Goal: Task Accomplishment & Management: Manage account settings

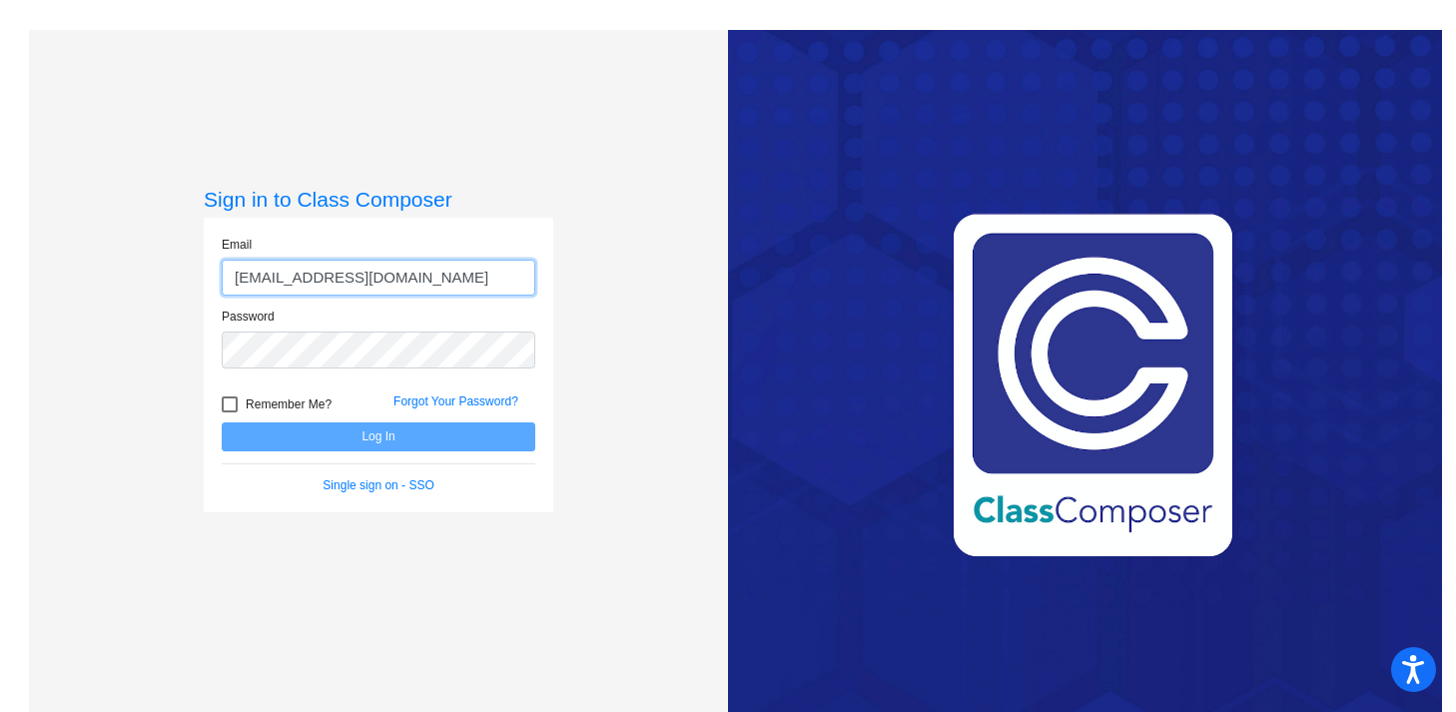
click at [421, 268] on input "[EMAIL_ADDRESS][DOMAIN_NAME]" at bounding box center [379, 278] width 314 height 37
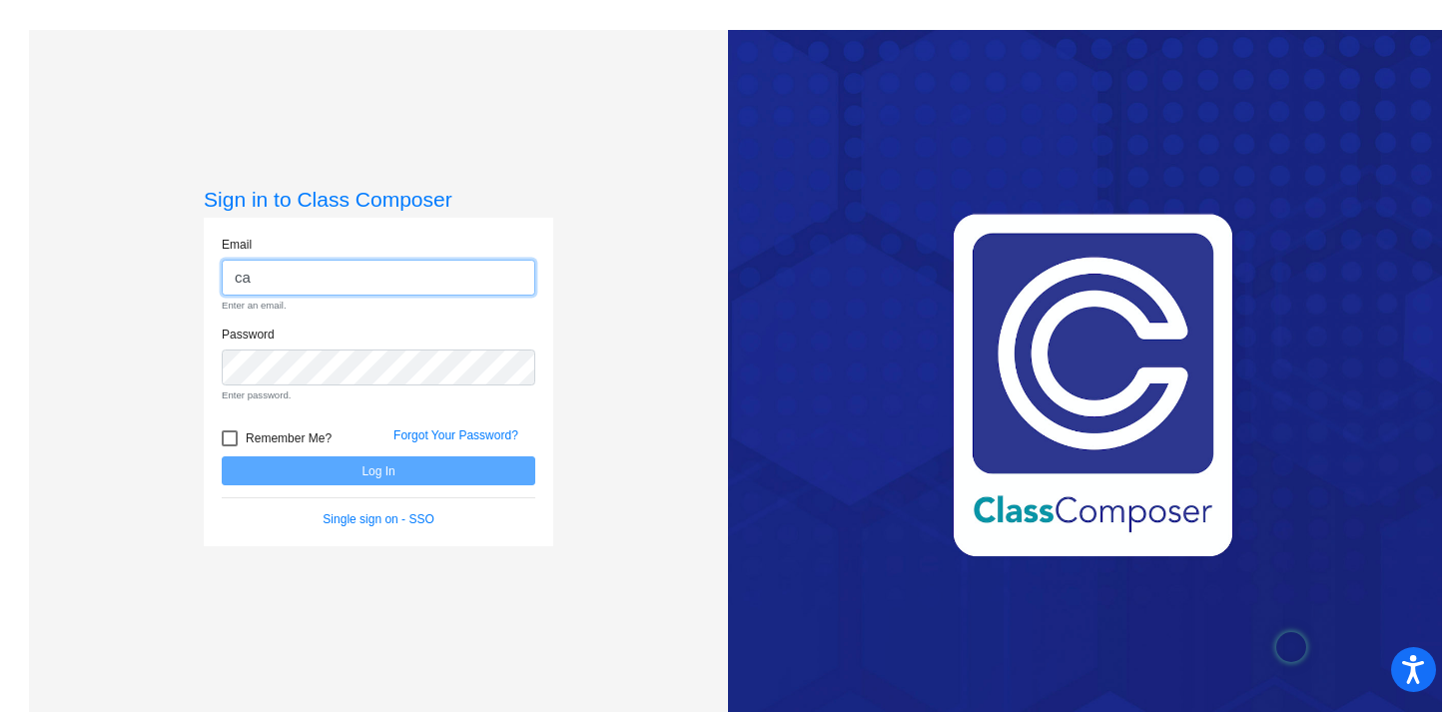
type input "[EMAIL_ADDRESS][DOMAIN_NAME]"
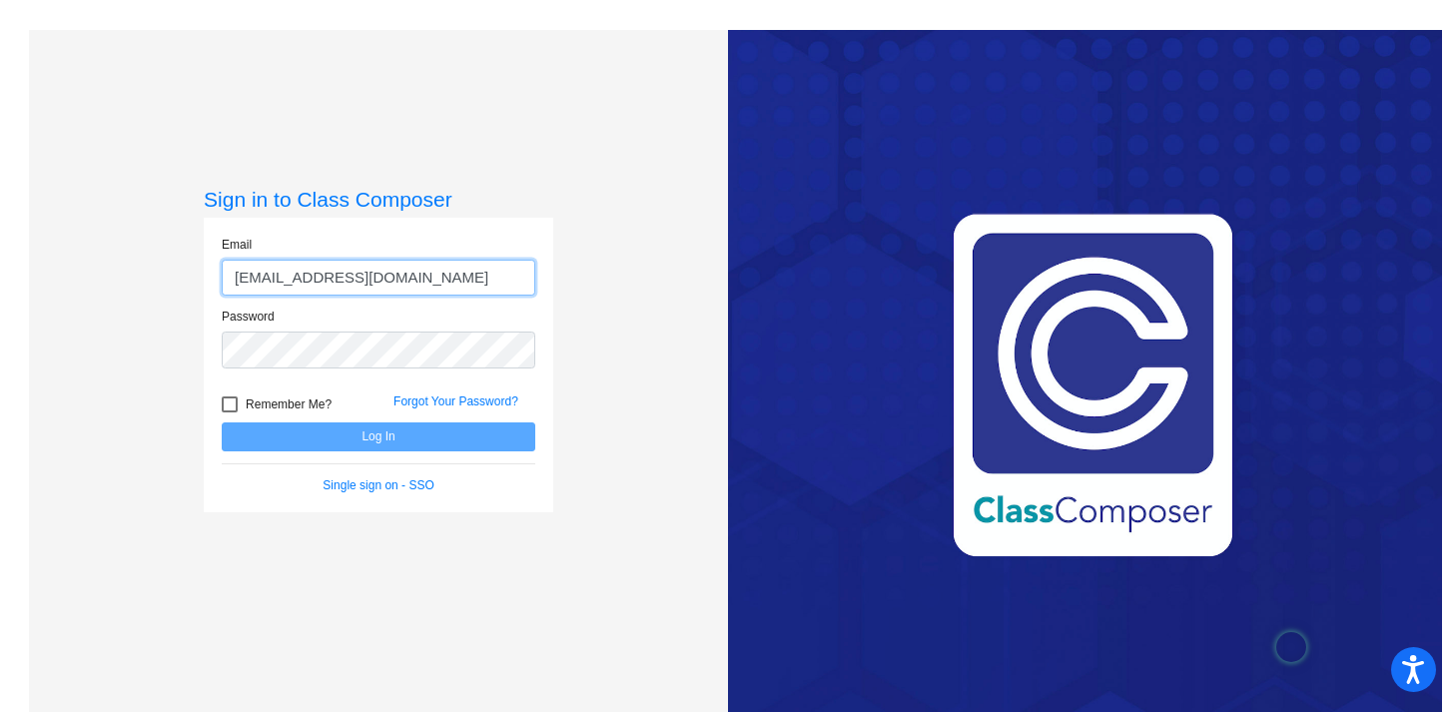
click at [434, 279] on input "[EMAIL_ADDRESS][DOMAIN_NAME]" at bounding box center [379, 278] width 314 height 37
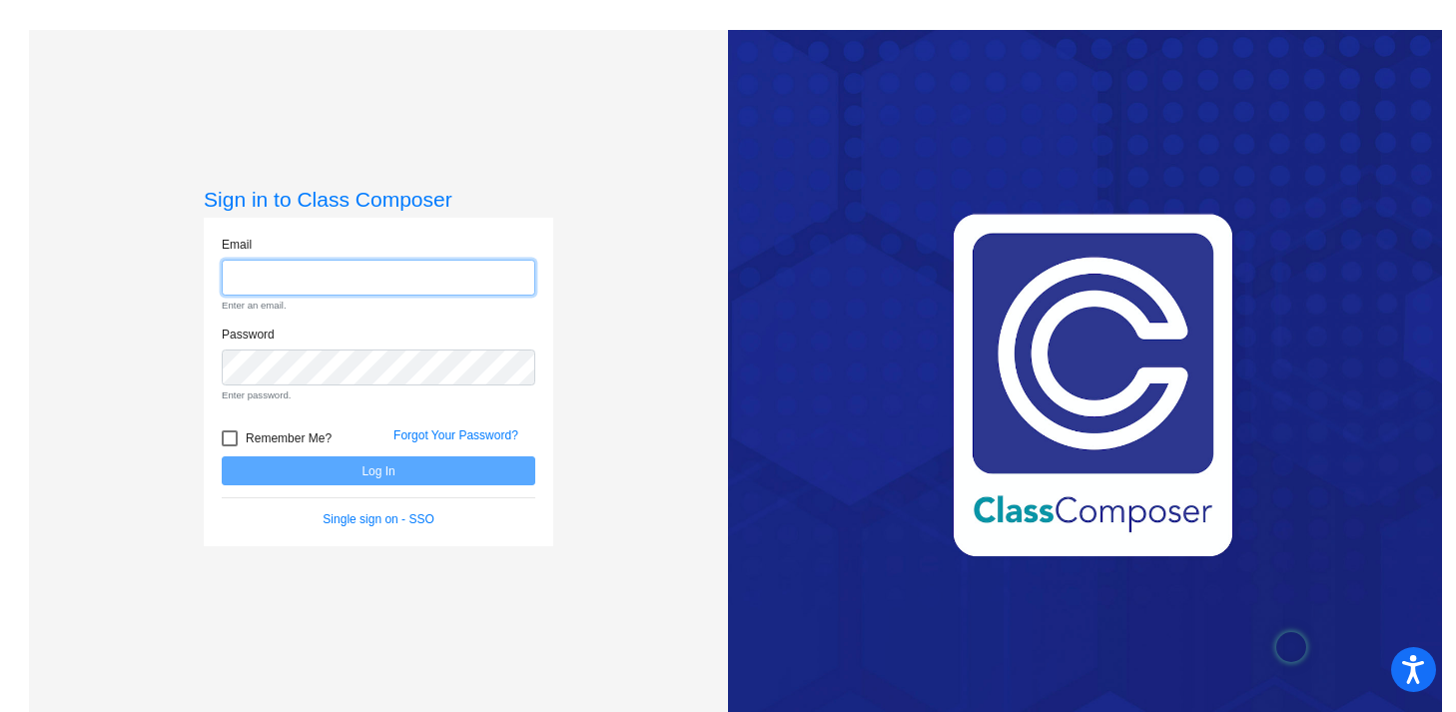
type input "[EMAIL_ADDRESS][PERSON_NAME][DOMAIN_NAME]"
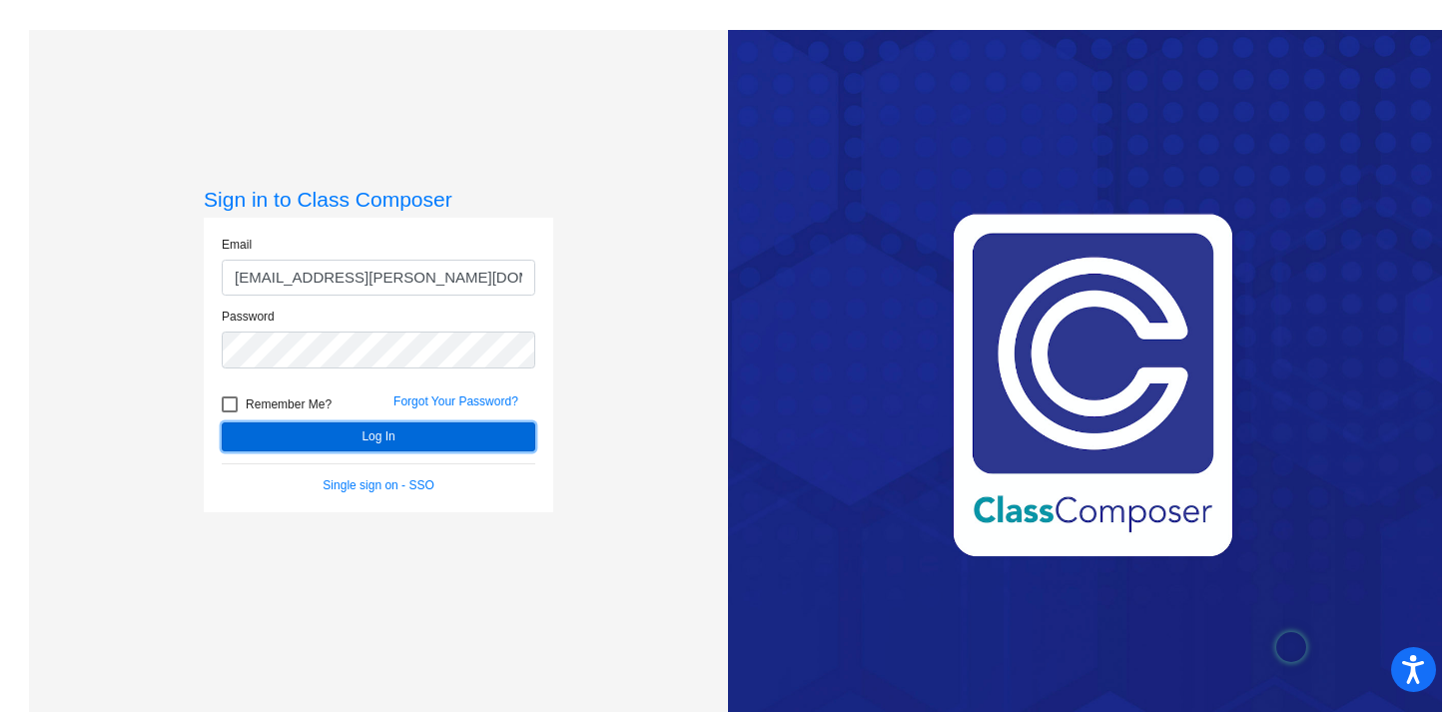
click at [455, 439] on button "Log In" at bounding box center [379, 437] width 314 height 29
